Goal: Task Accomplishment & Management: Use online tool/utility

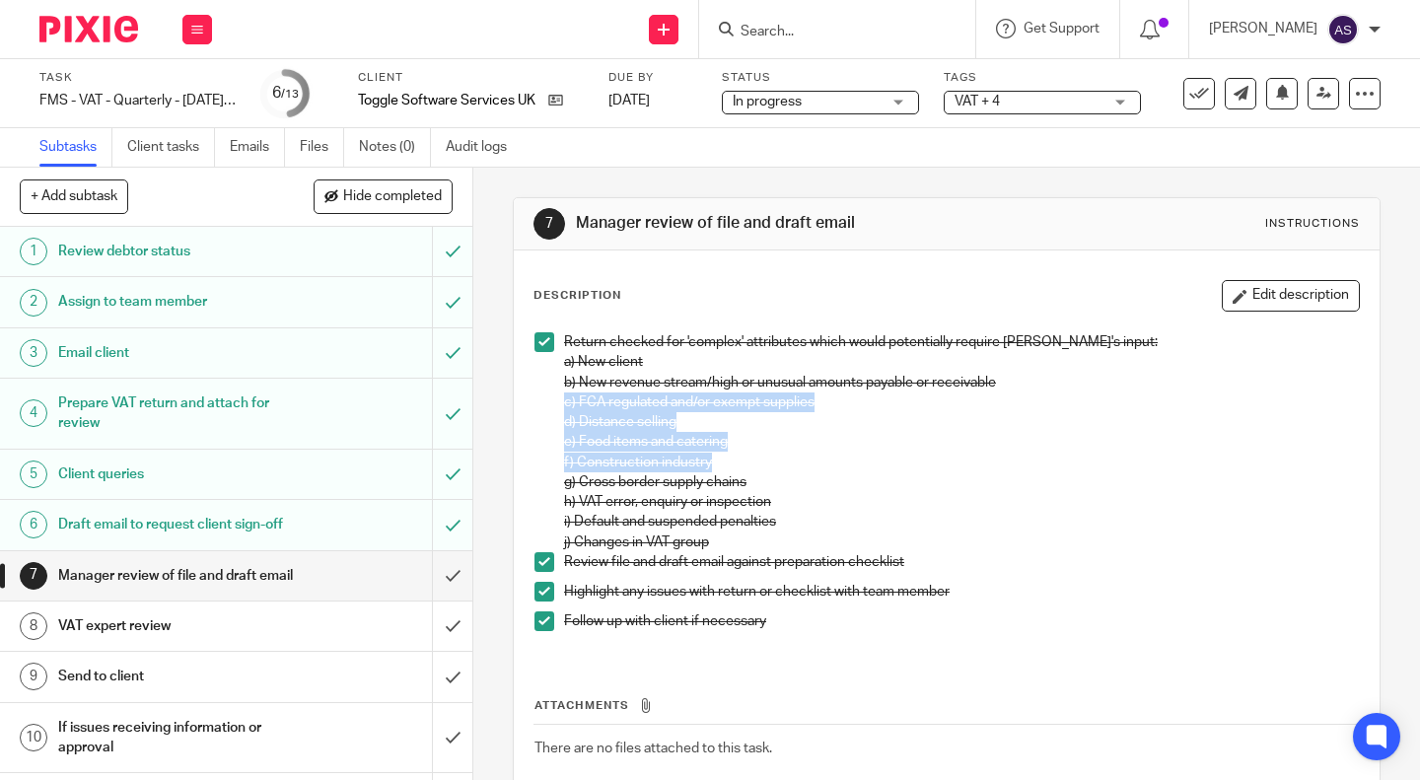
scroll to position [115, 0]
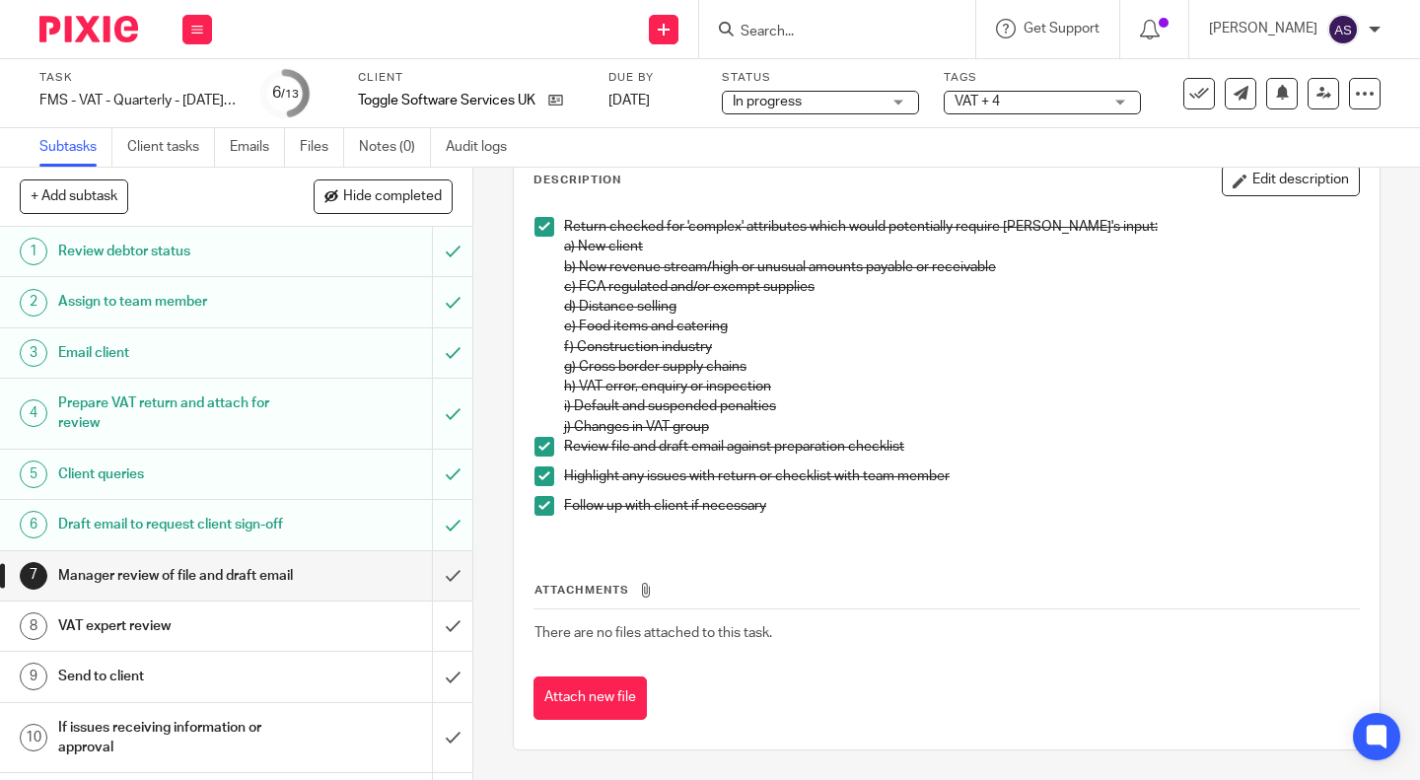
click at [544, 665] on div "Attachments There are no files attached to this task. Attach new file" at bounding box center [947, 630] width 826 height 179
click at [571, 710] on button "Attach new file" at bounding box center [590, 699] width 113 height 44
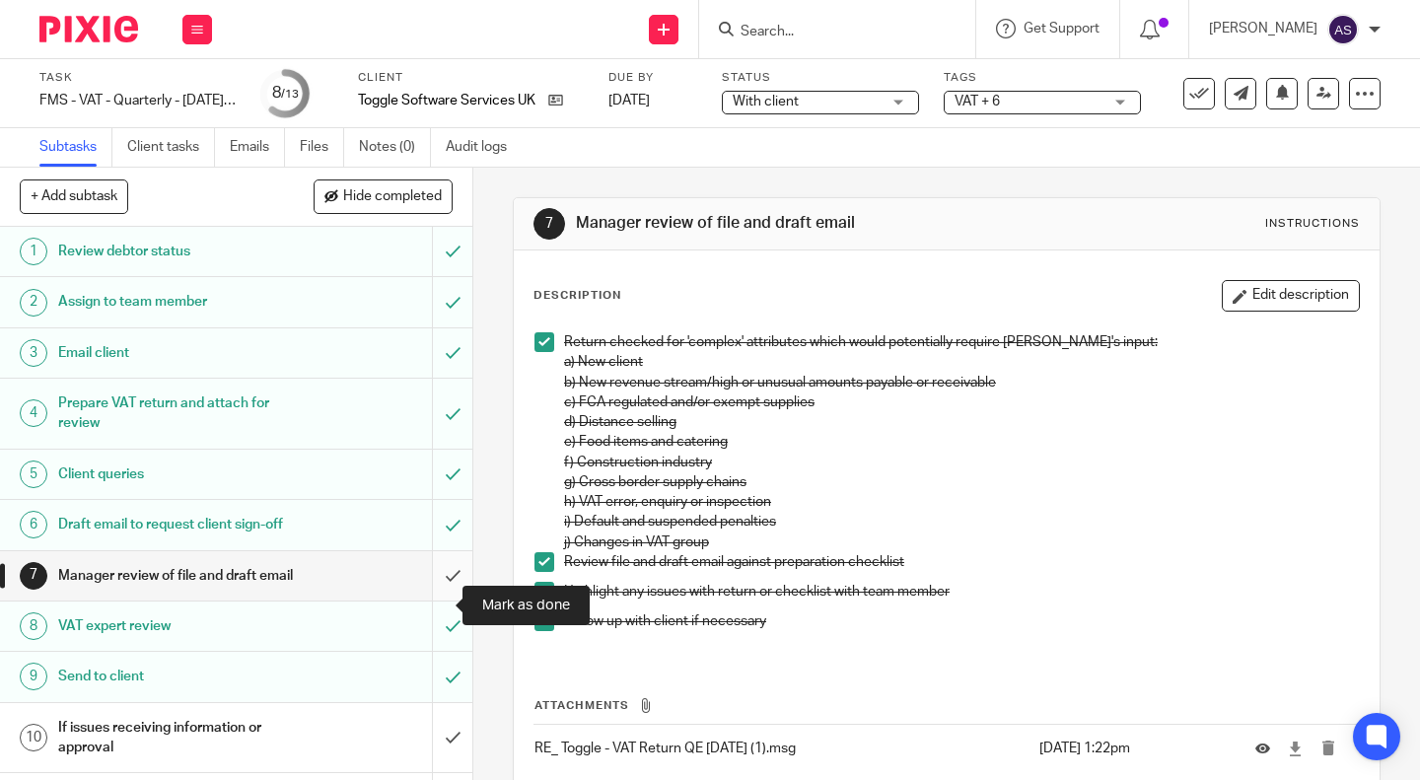
click at [414, 601] on input "submit" at bounding box center [236, 575] width 472 height 49
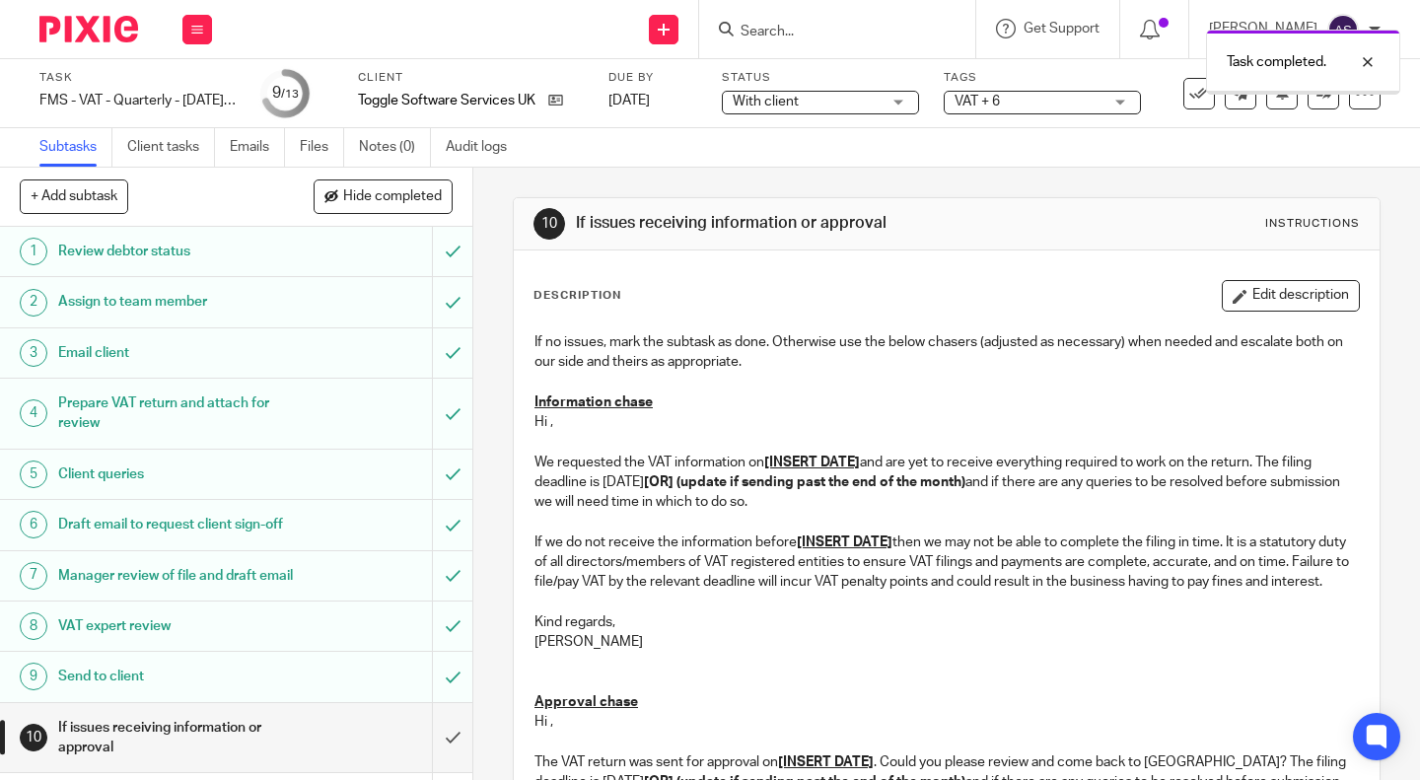
click at [877, 102] on span "With client" at bounding box center [807, 102] width 148 height 21
click at [1031, 227] on div "10 If issues receiving information or approval Instructions" at bounding box center [947, 224] width 826 height 32
click at [853, 106] on span "With client" at bounding box center [807, 102] width 148 height 21
click at [990, 108] on span "VAT + 6" at bounding box center [1029, 102] width 148 height 21
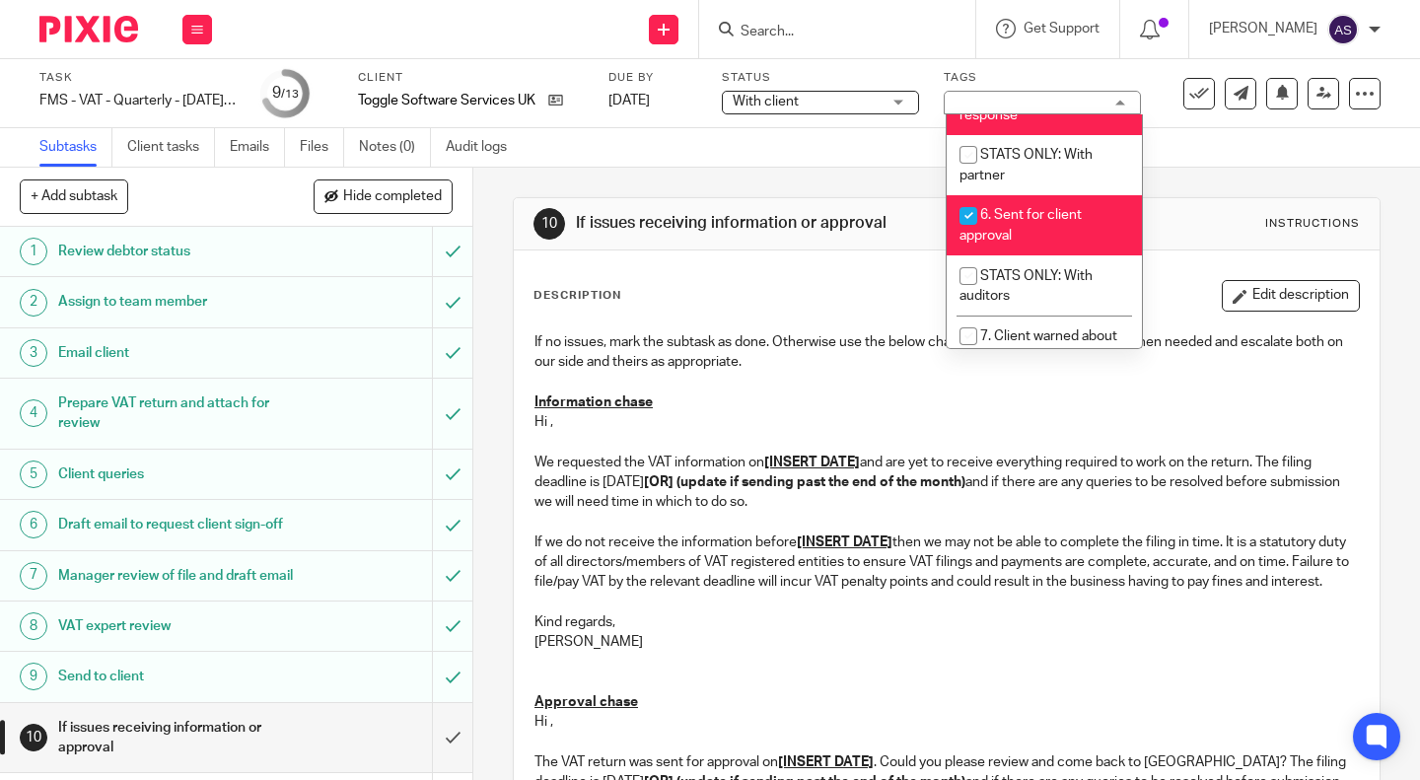
scroll to position [576, 0]
